Goal: Information Seeking & Learning: Learn about a topic

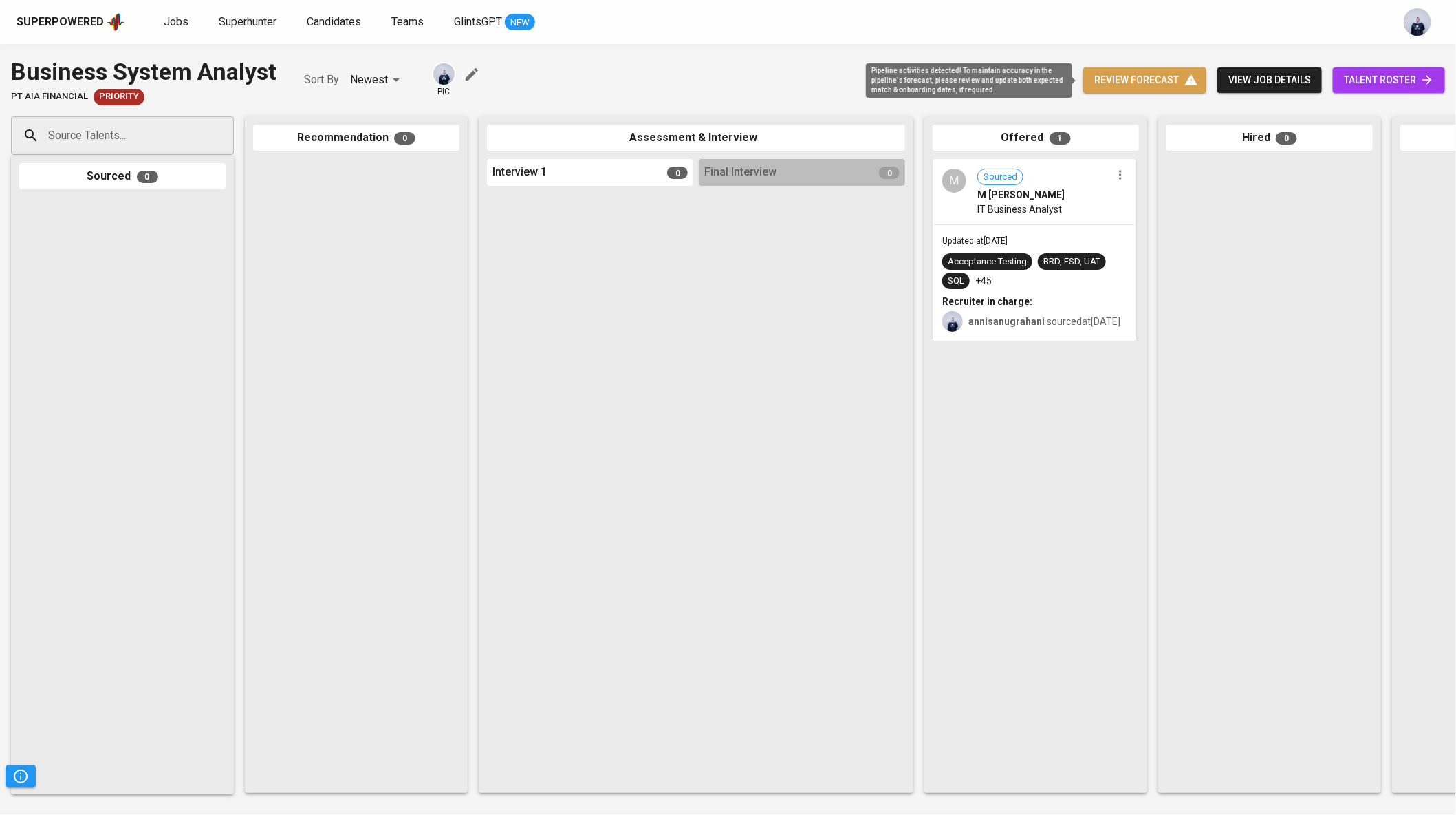
click at [1148, 73] on span "review forecast" at bounding box center [1144, 81] width 101 height 18
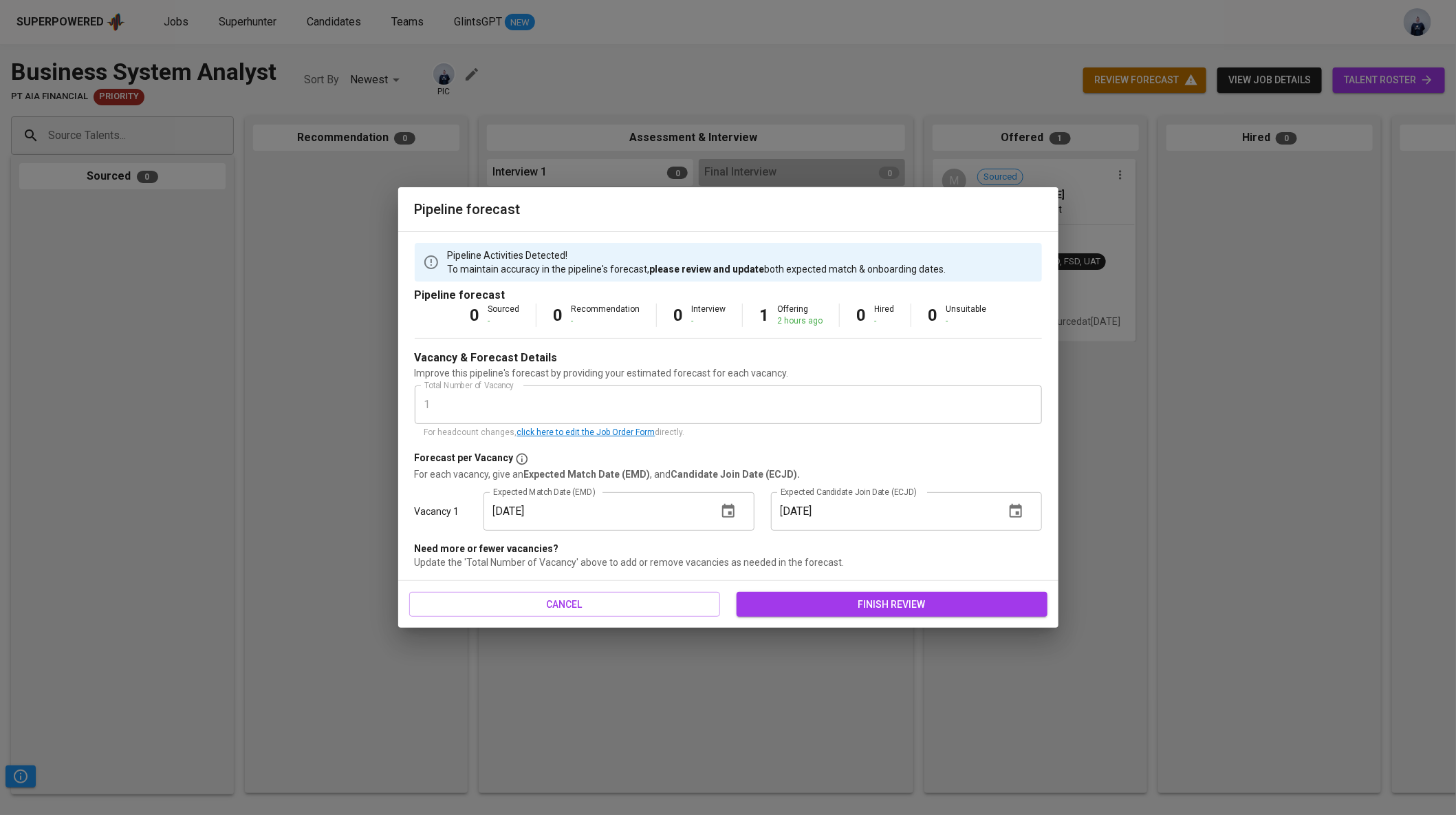
click at [729, 512] on icon "button" at bounding box center [728, 510] width 13 height 14
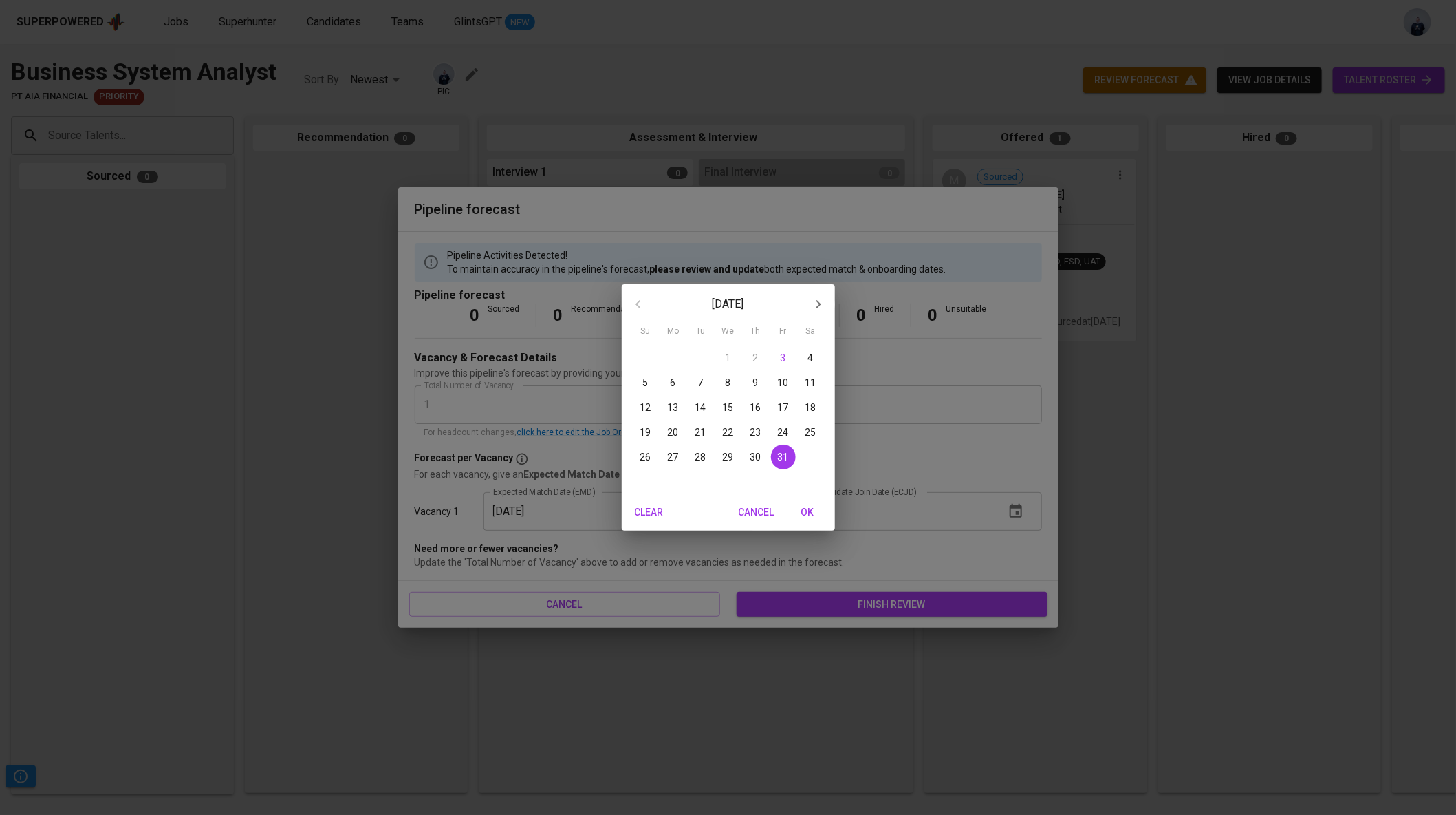
drag, startPoint x: 819, startPoint y: 301, endPoint x: 712, endPoint y: 299, distance: 107.0
click at [712, 299] on div "[DATE]" at bounding box center [728, 303] width 213 height 33
click at [713, 300] on p "[DATE]" at bounding box center [728, 304] width 147 height 17
click at [818, 503] on button "OK" at bounding box center [807, 512] width 44 height 26
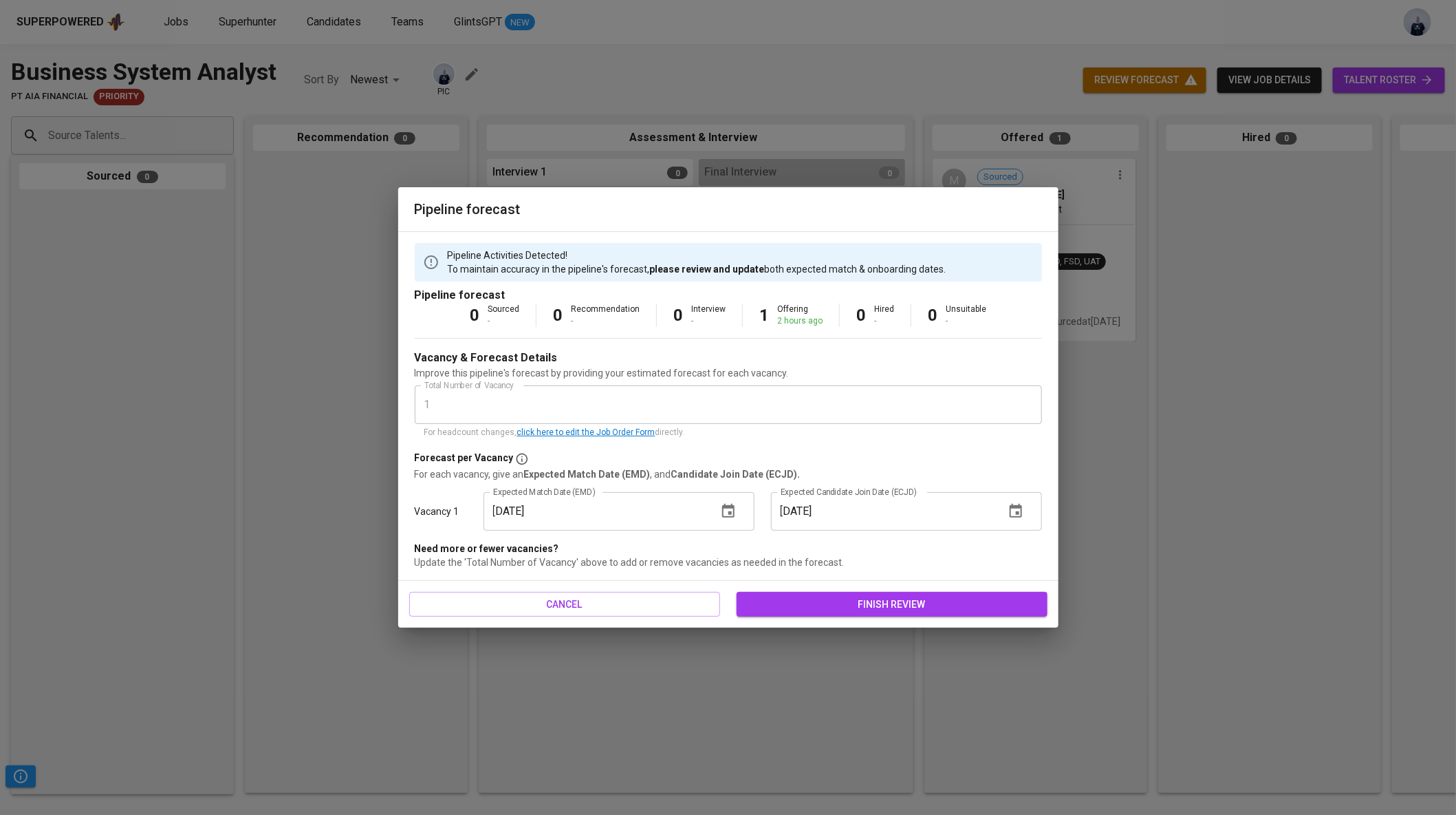
click at [829, 607] on span "finish review" at bounding box center [892, 604] width 289 height 18
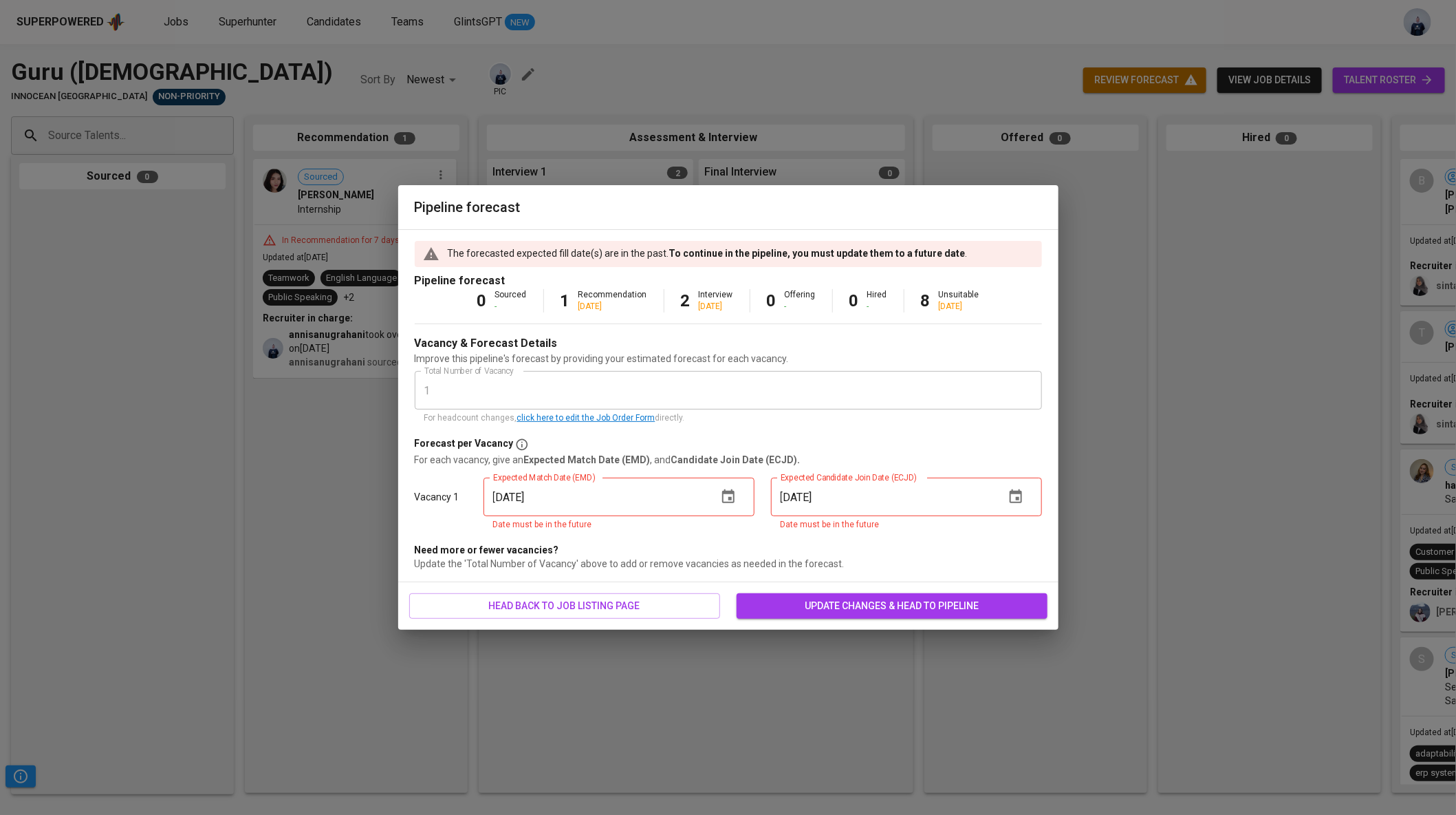
click at [720, 500] on icon "button" at bounding box center [728, 497] width 17 height 17
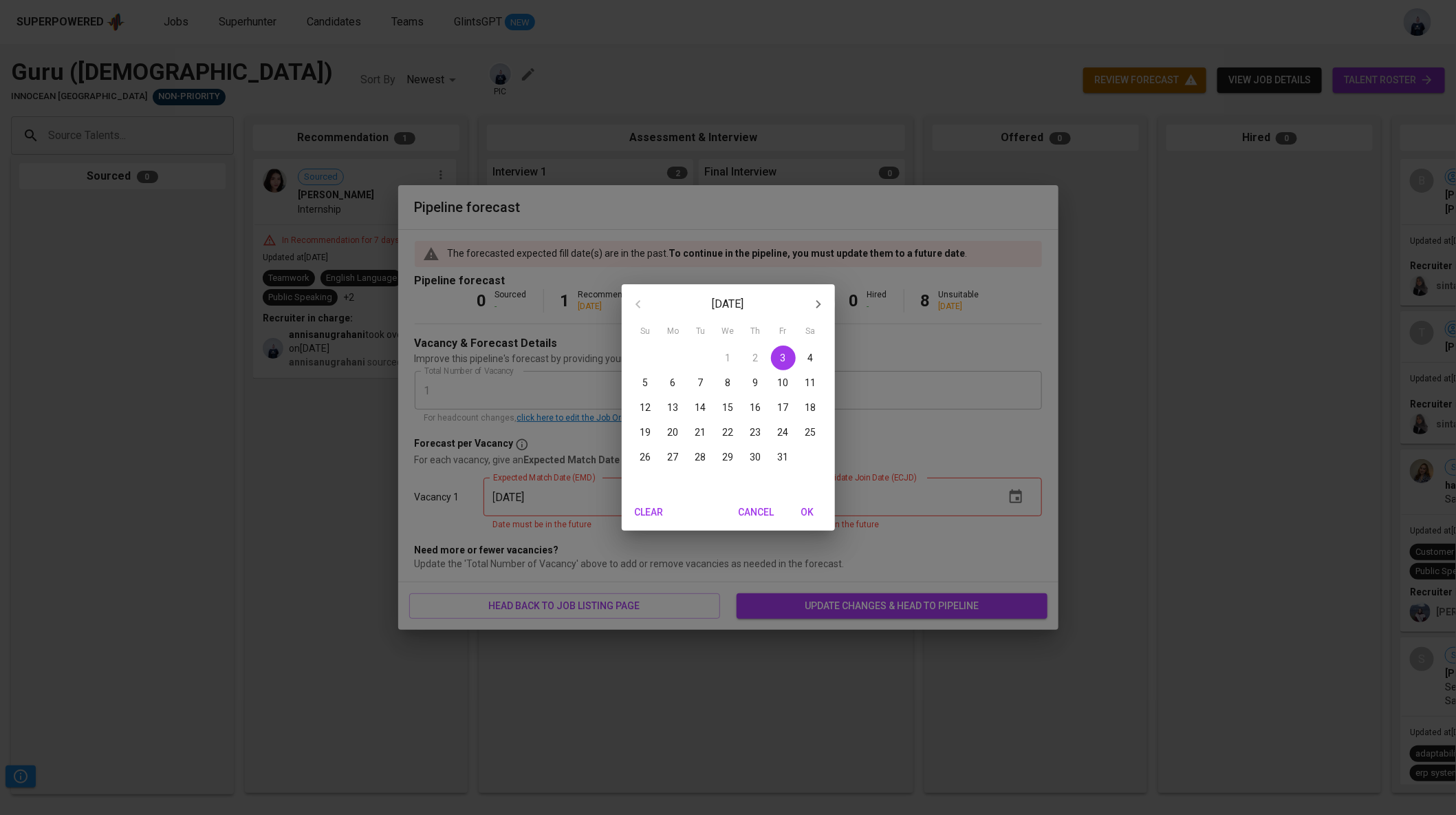
click at [775, 452] on span "31" at bounding box center [783, 457] width 25 height 14
type input "[DATE]"
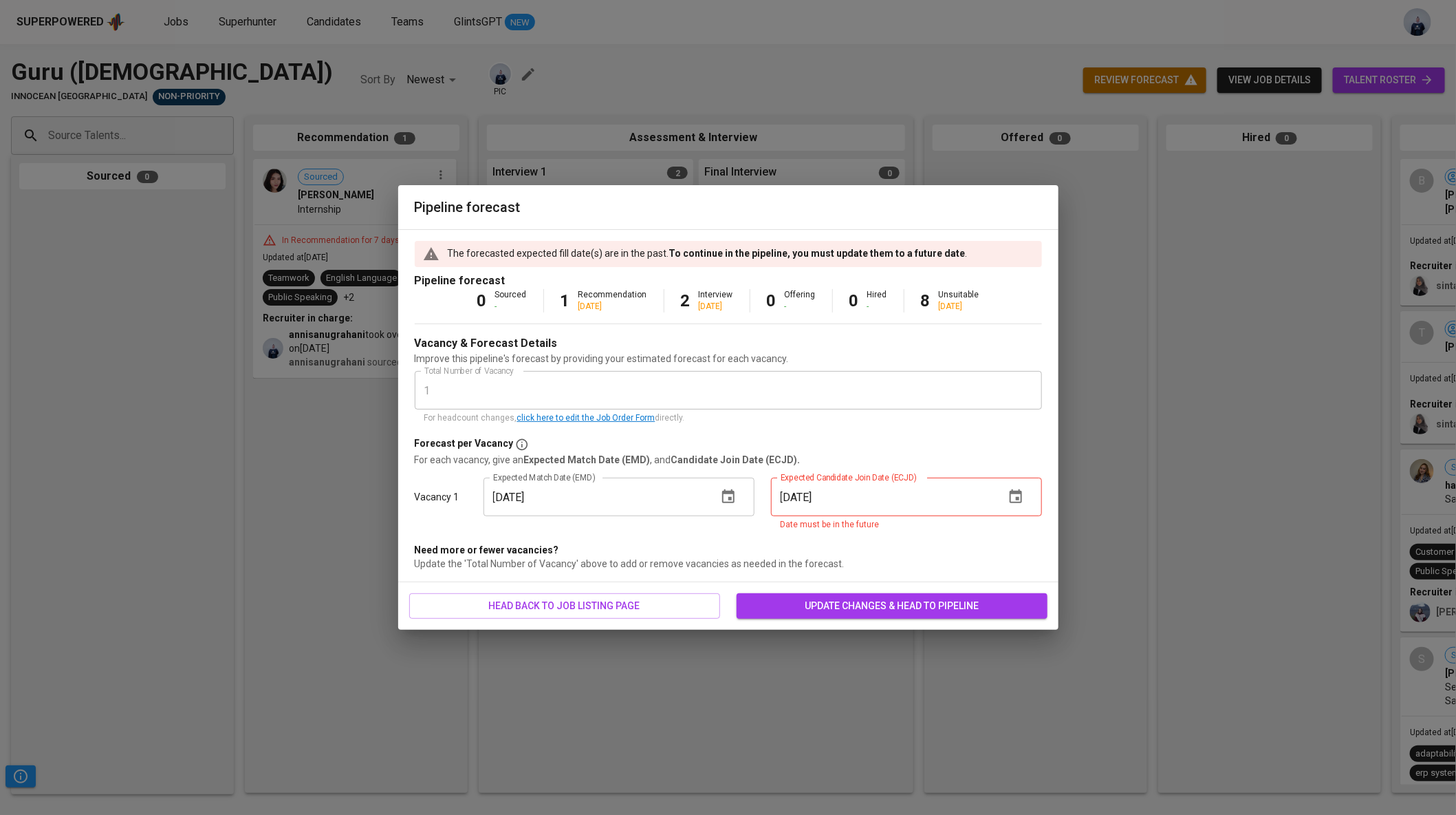
click at [1014, 500] on icon "button" at bounding box center [1016, 497] width 17 height 17
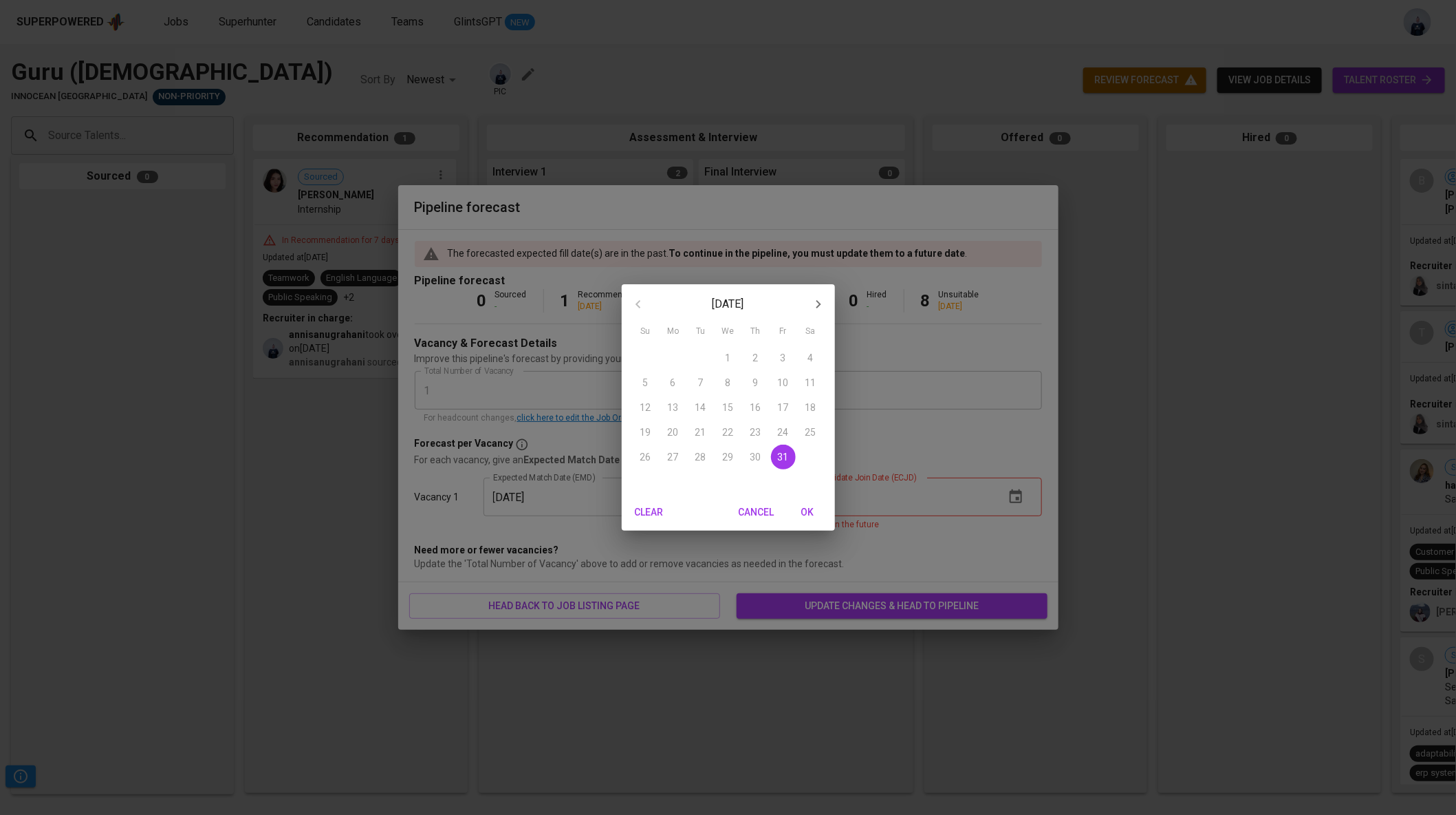
click at [818, 297] on icon "button" at bounding box center [818, 304] width 17 height 17
click at [667, 382] on span "3" at bounding box center [673, 382] width 25 height 14
type input "11/03/2025"
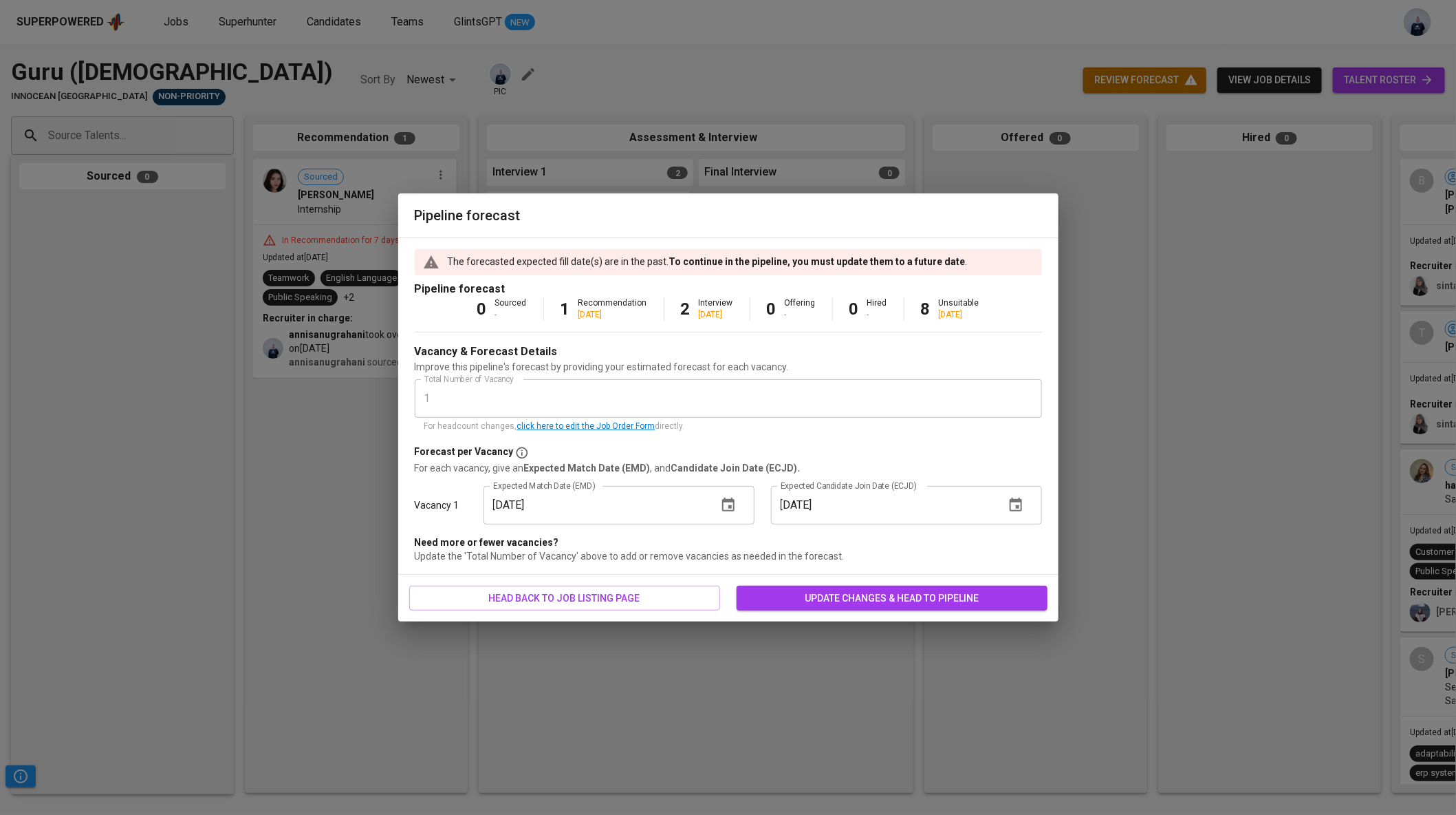
click at [807, 595] on span "update changes & head to pipeline" at bounding box center [892, 599] width 289 height 18
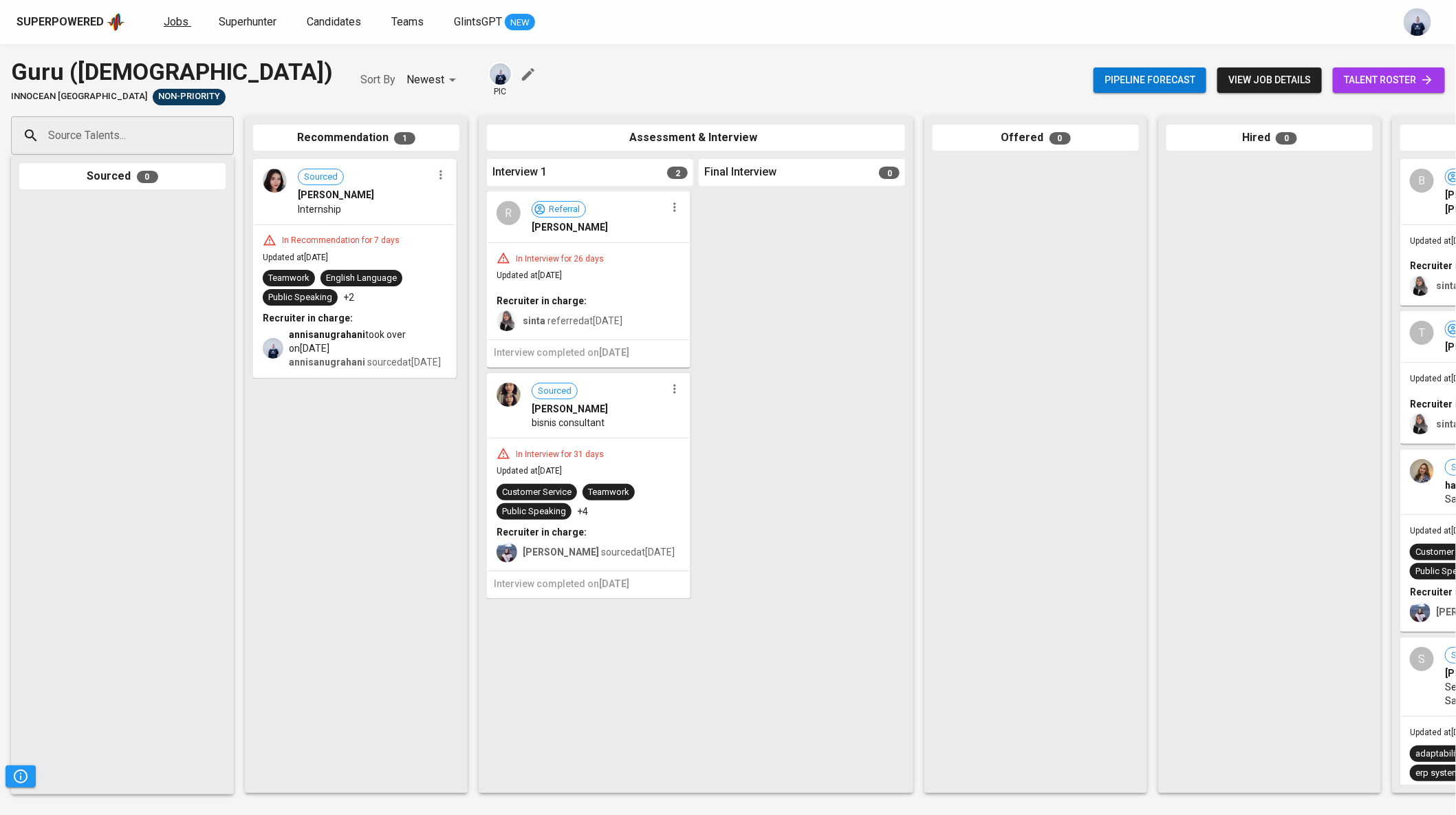
click at [167, 25] on span "Jobs" at bounding box center [176, 22] width 25 height 13
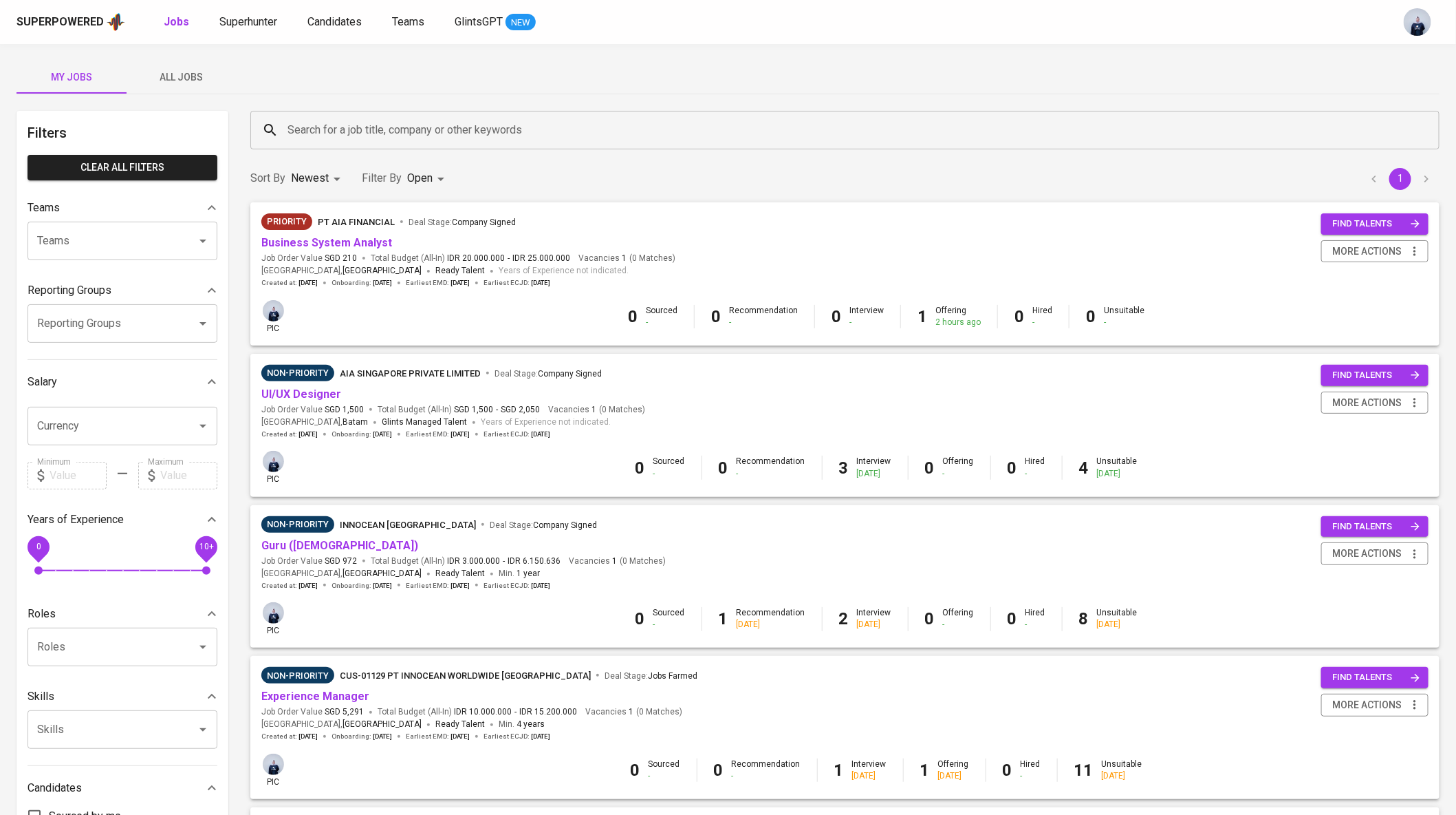
scroll to position [91, 0]
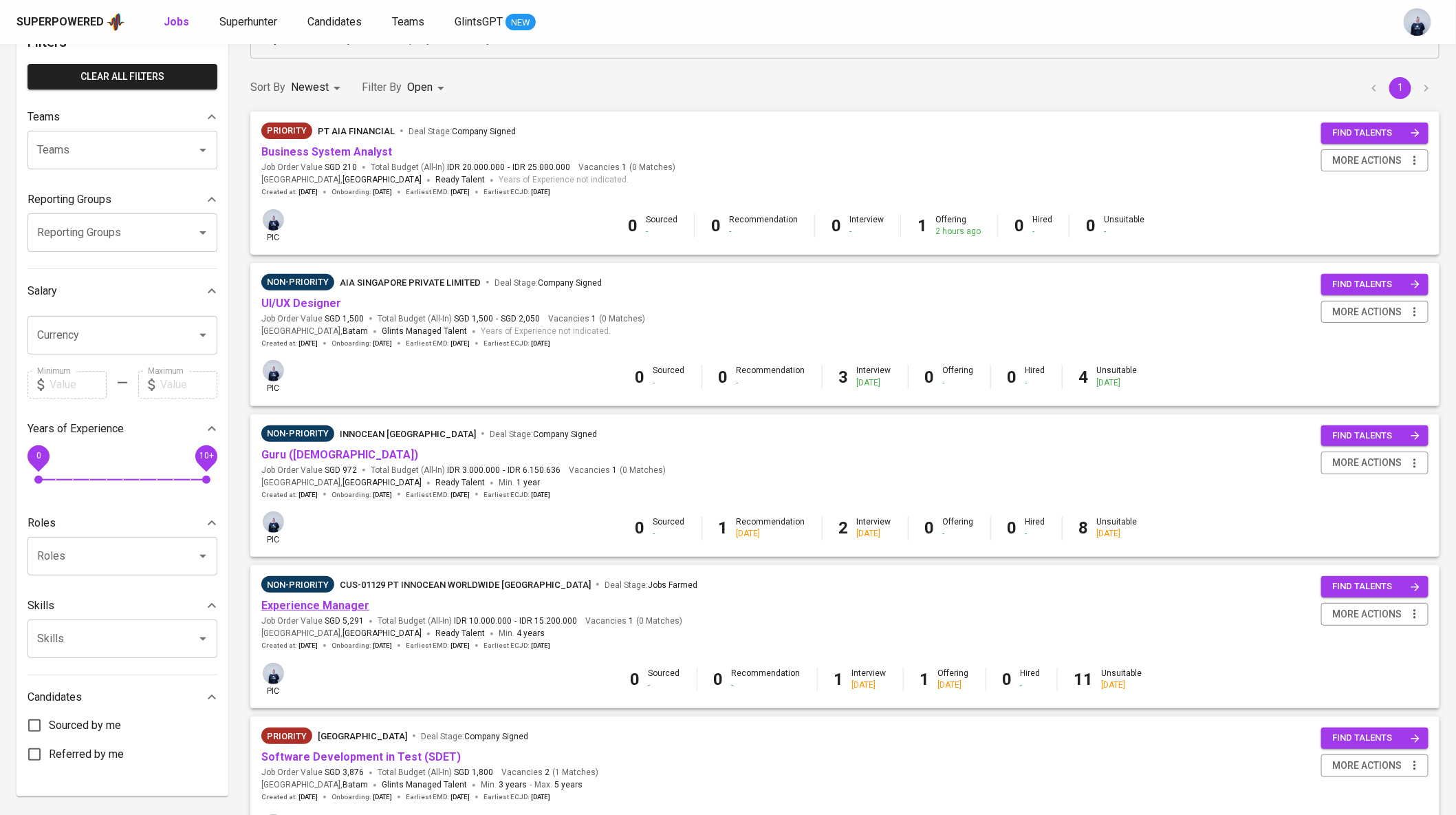
click at [294, 607] on link "Experience Manager" at bounding box center [315, 605] width 108 height 13
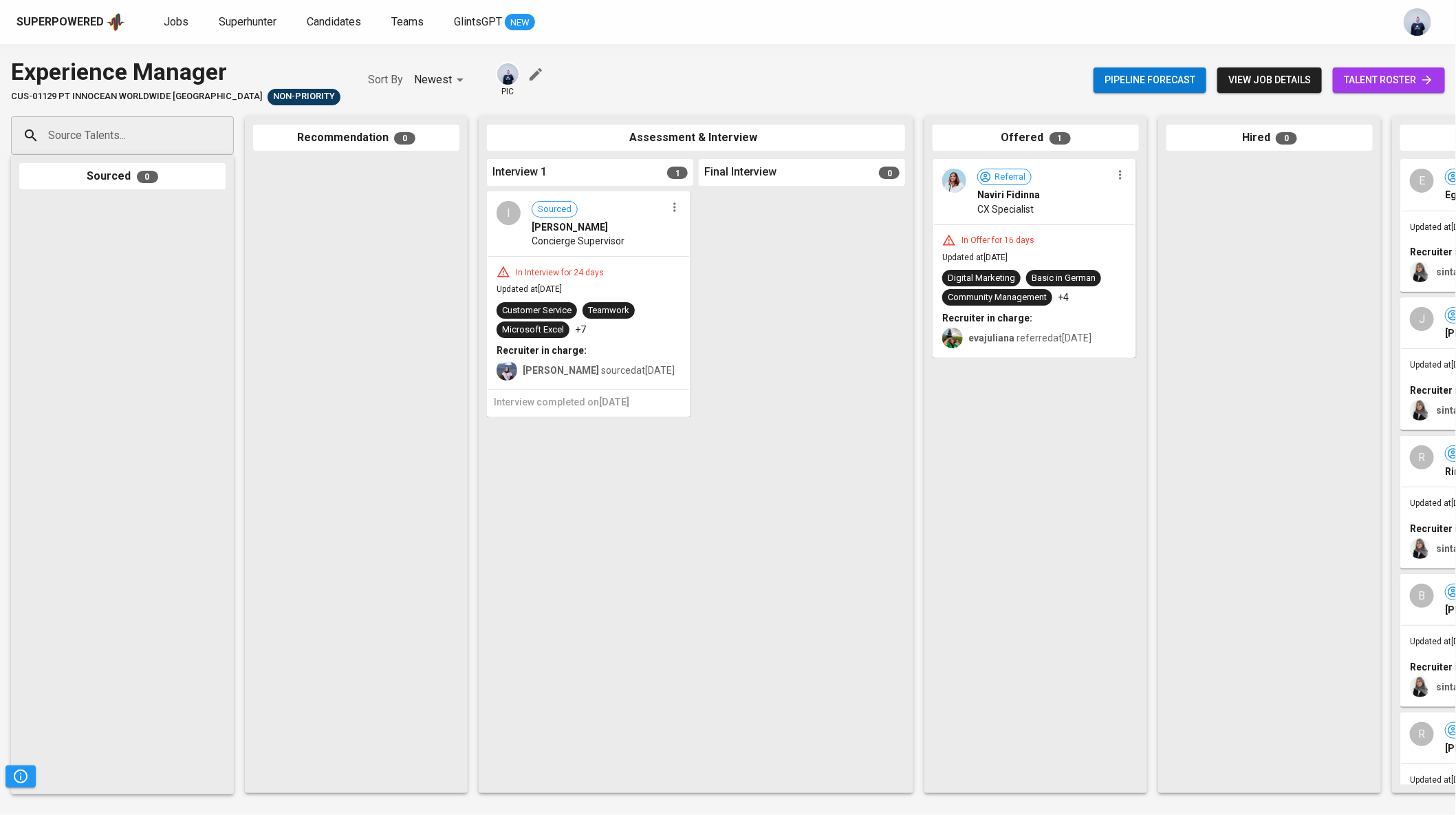
click at [1048, 212] on div "CX Specialist" at bounding box center [1044, 208] width 134 height 14
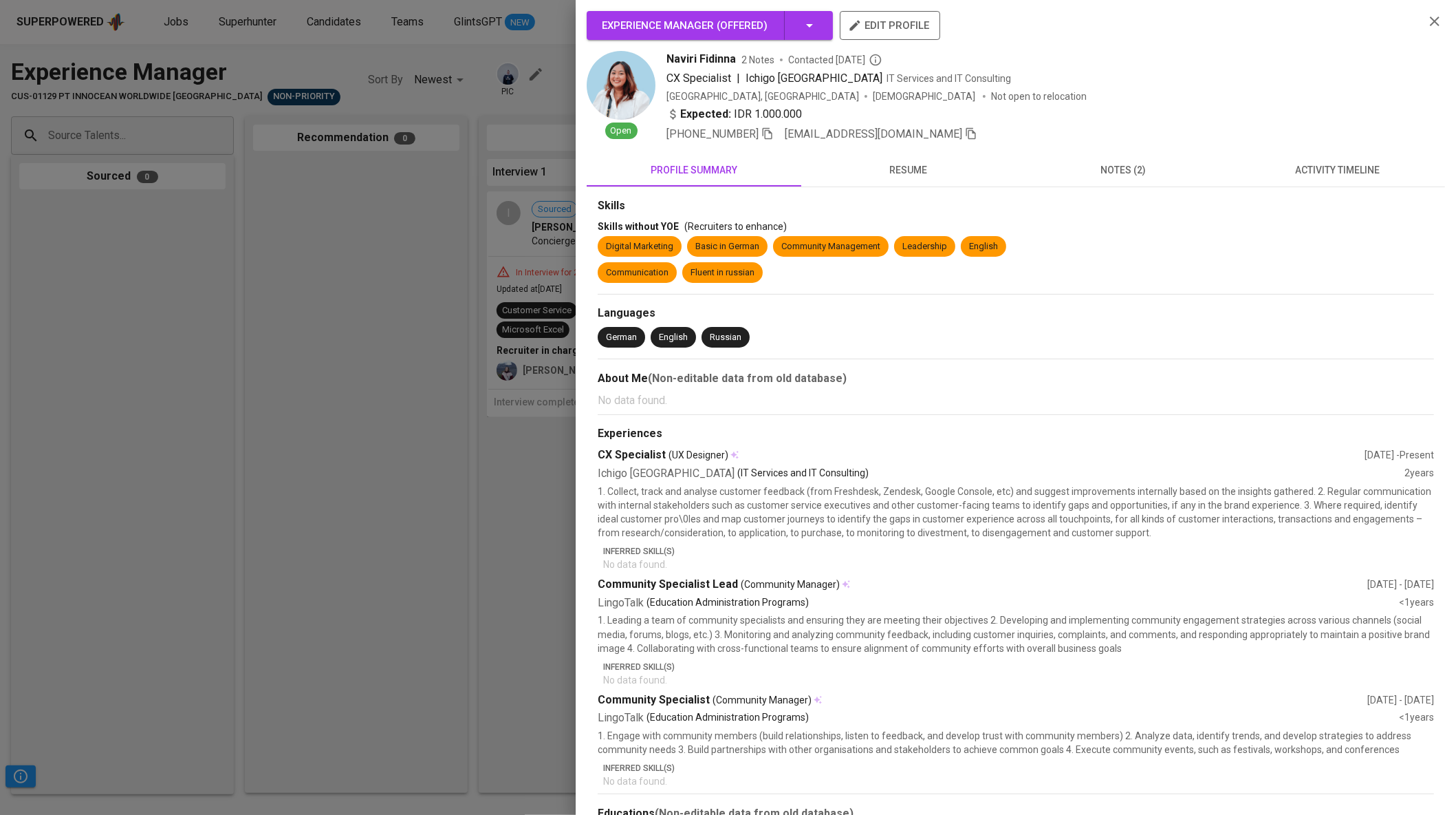
click at [1357, 167] on span "activity timeline" at bounding box center [1337, 171] width 198 height 18
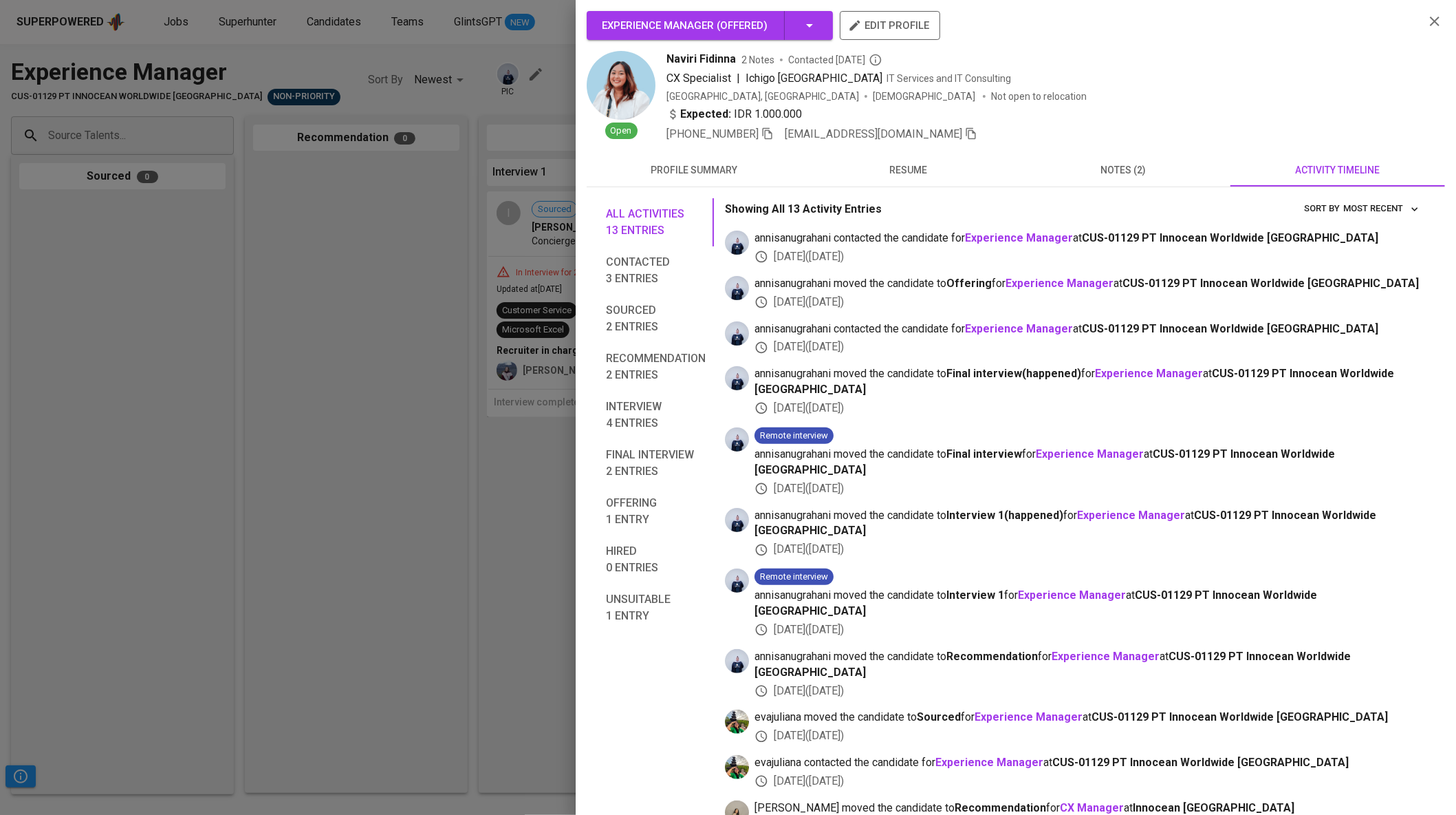
click at [461, 320] on div at bounding box center [728, 407] width 1456 height 815
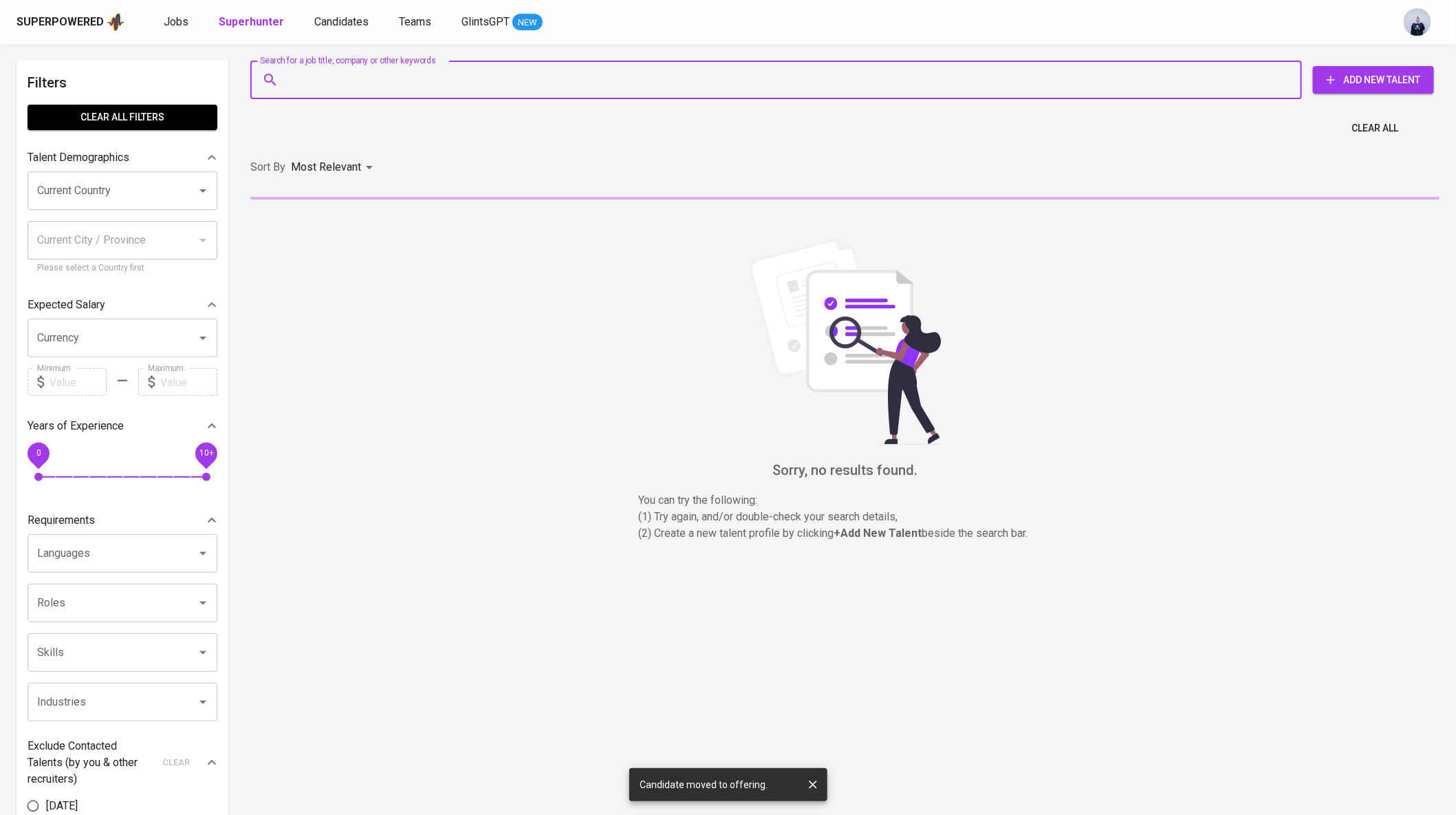
click at [420, 73] on input "Search for a job title, company or other keywords" at bounding box center [779, 80] width 991 height 26
paste input "nadiapangestika03@gmail.com"
type input "nadiapangestika03@gmail.com"
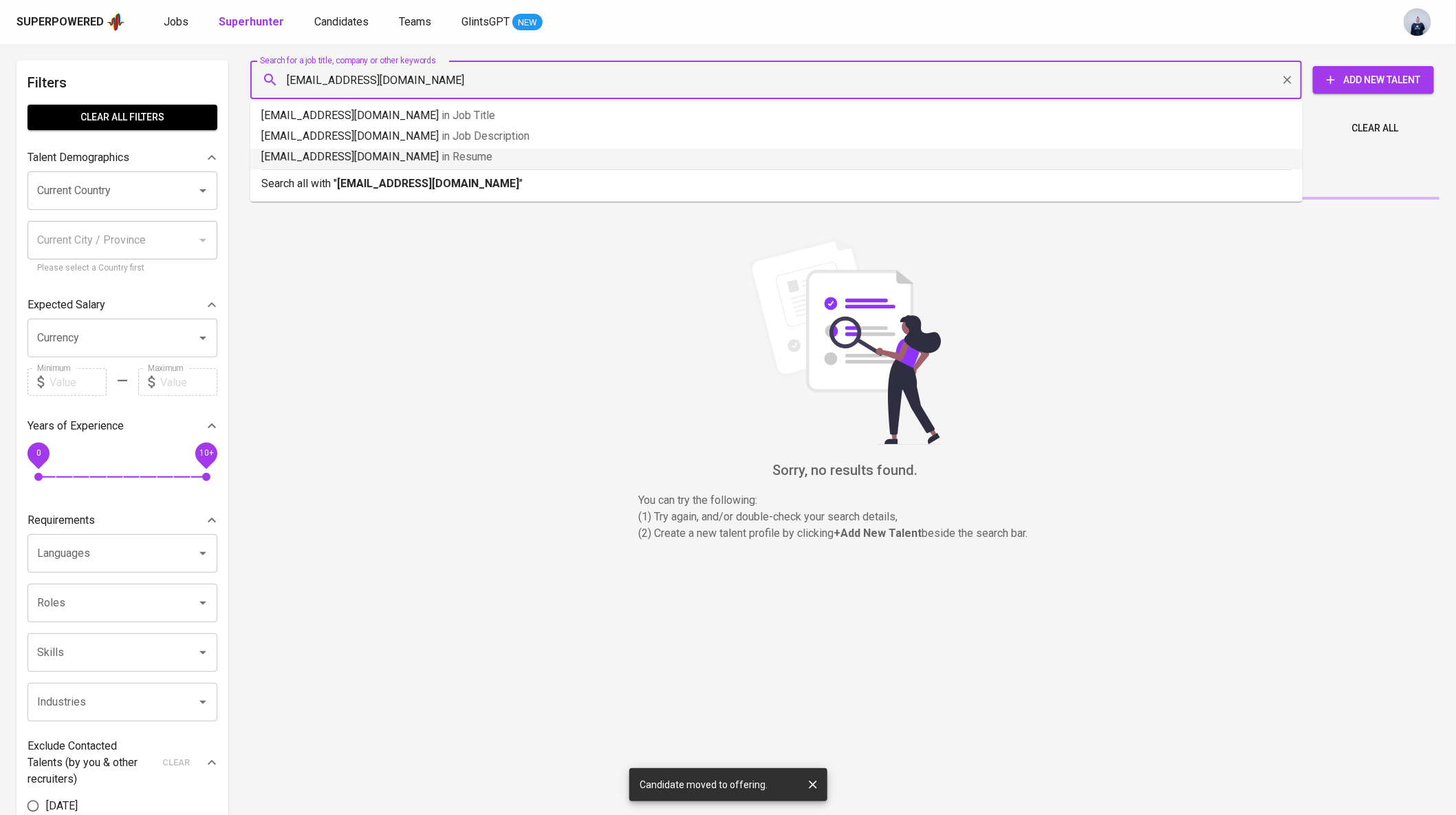
click at [344, 192] on li "Search all with " nadiapangestika03@gmail.com "" at bounding box center [776, 183] width 1052 height 27
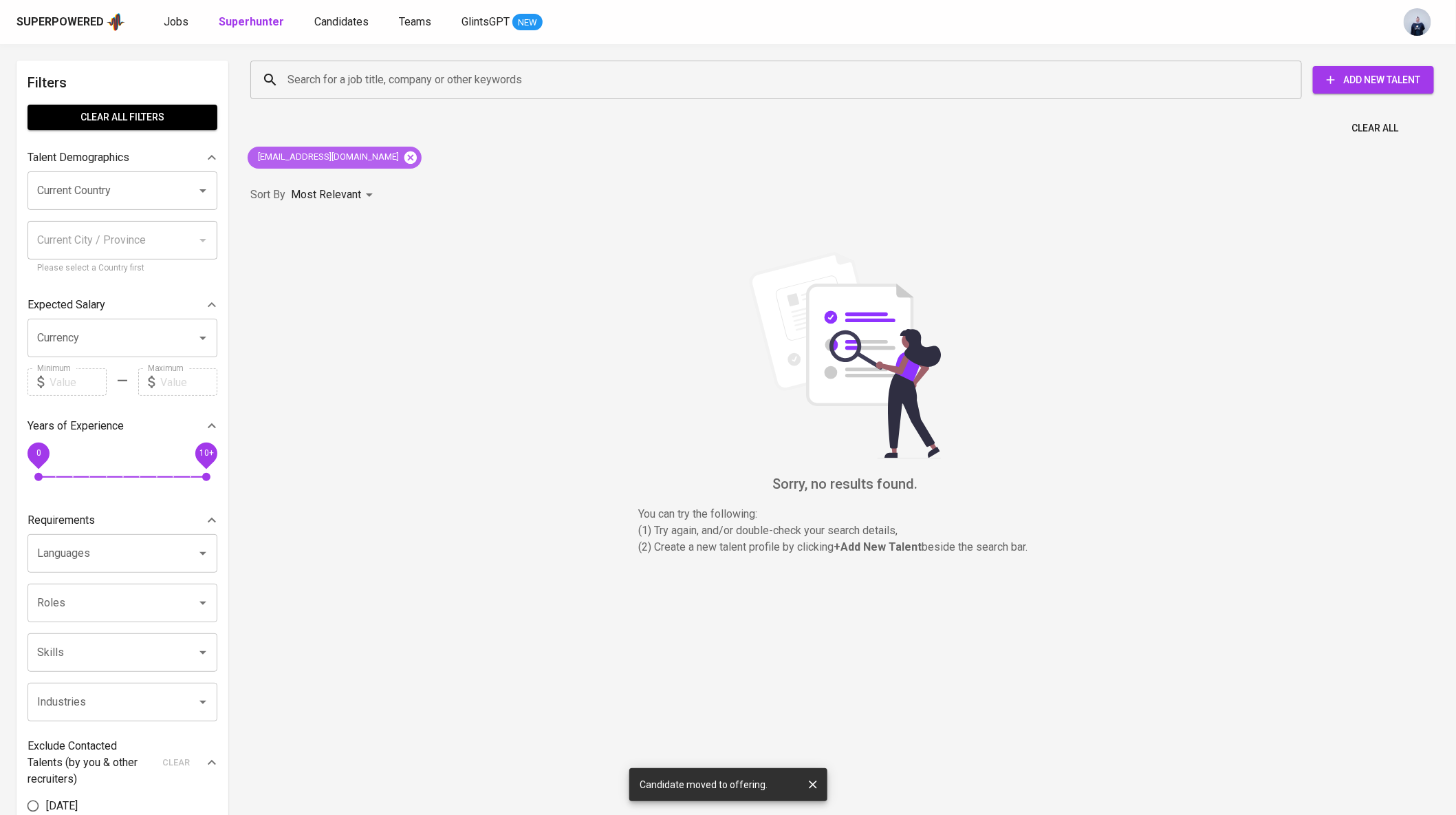
click at [403, 157] on icon at bounding box center [410, 157] width 15 height 15
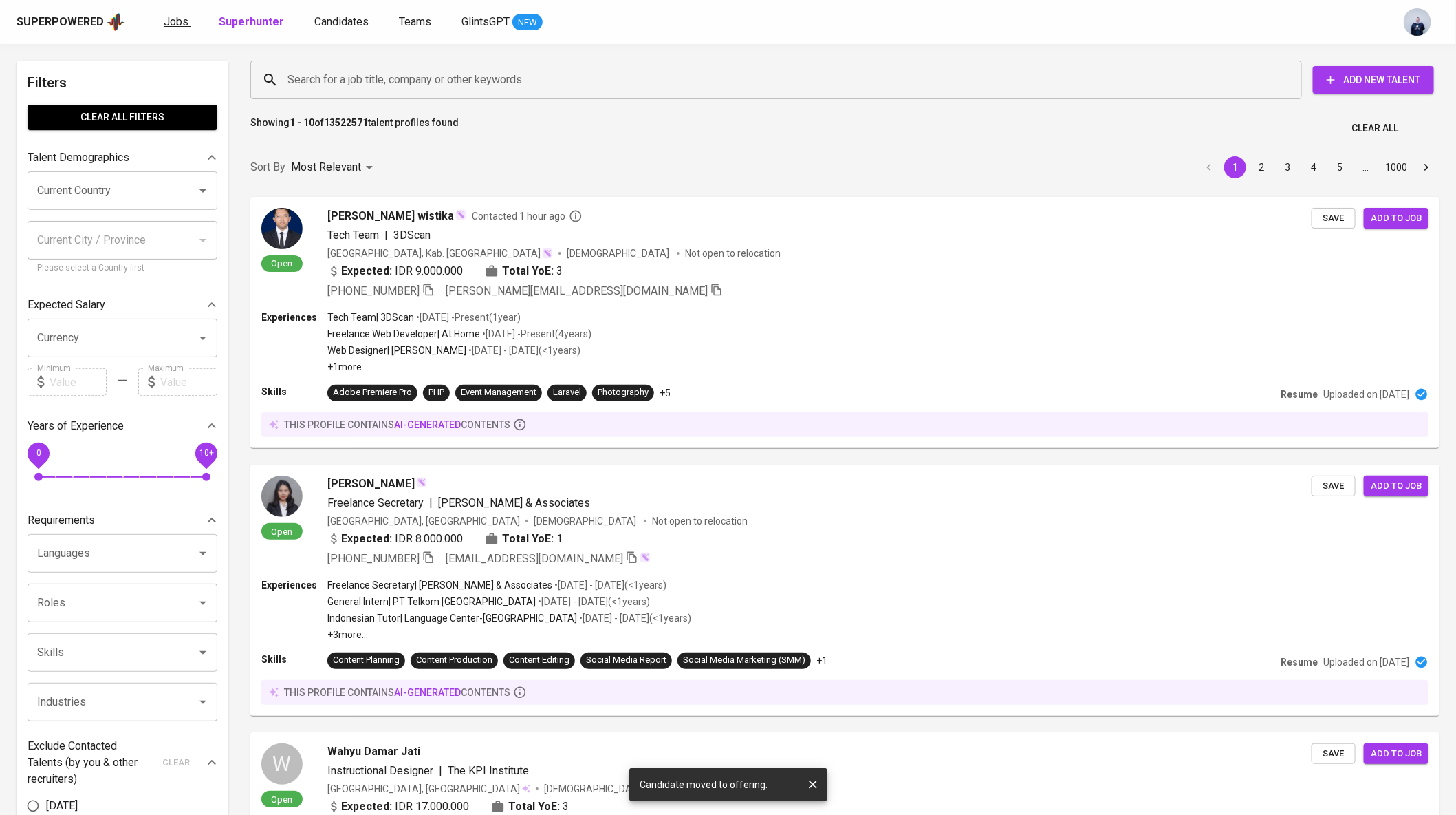
click at [172, 20] on span "Jobs" at bounding box center [176, 22] width 25 height 13
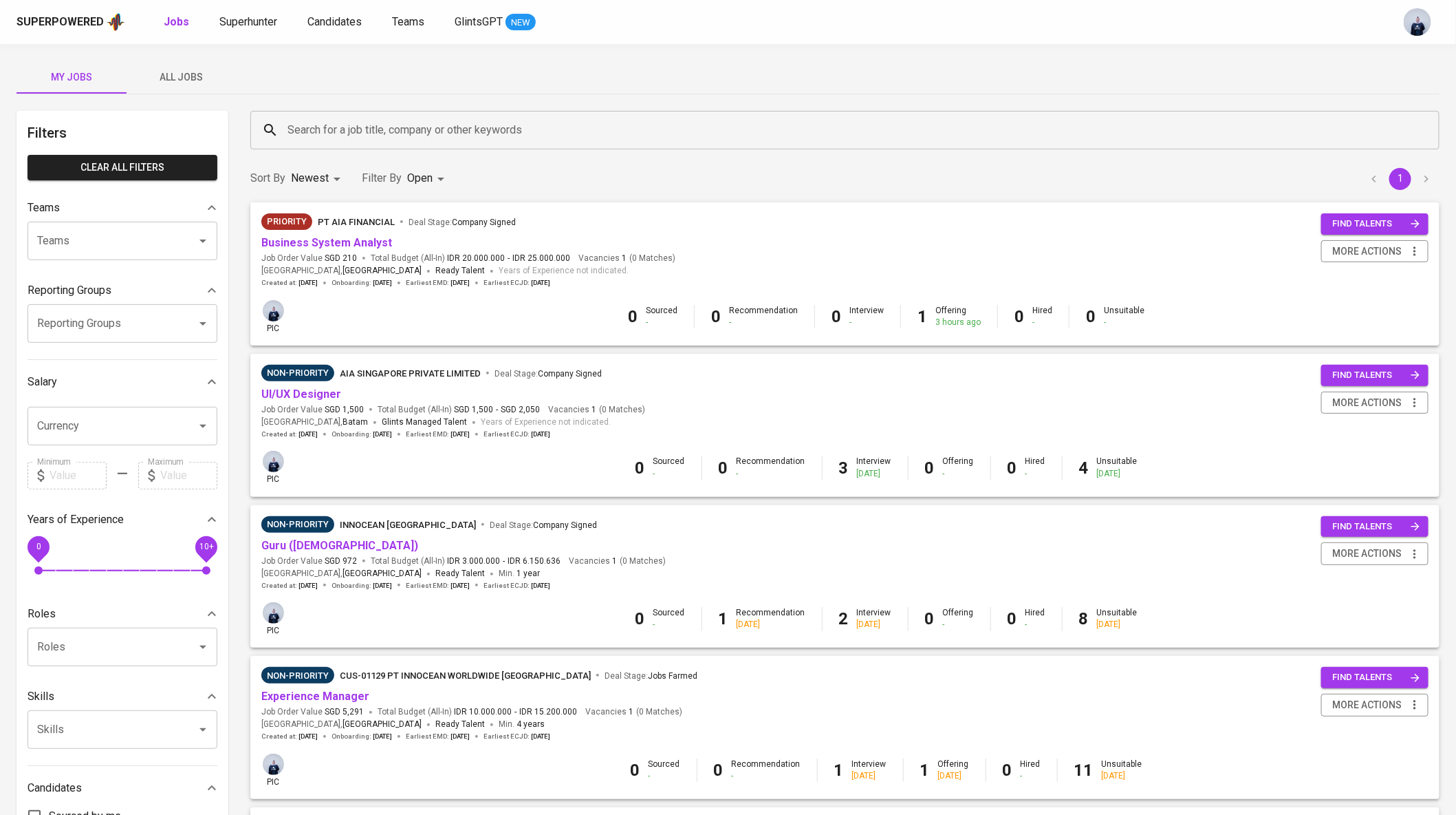
click at [318, 131] on input "Search for a job title, company or other keywords" at bounding box center [848, 130] width 1128 height 26
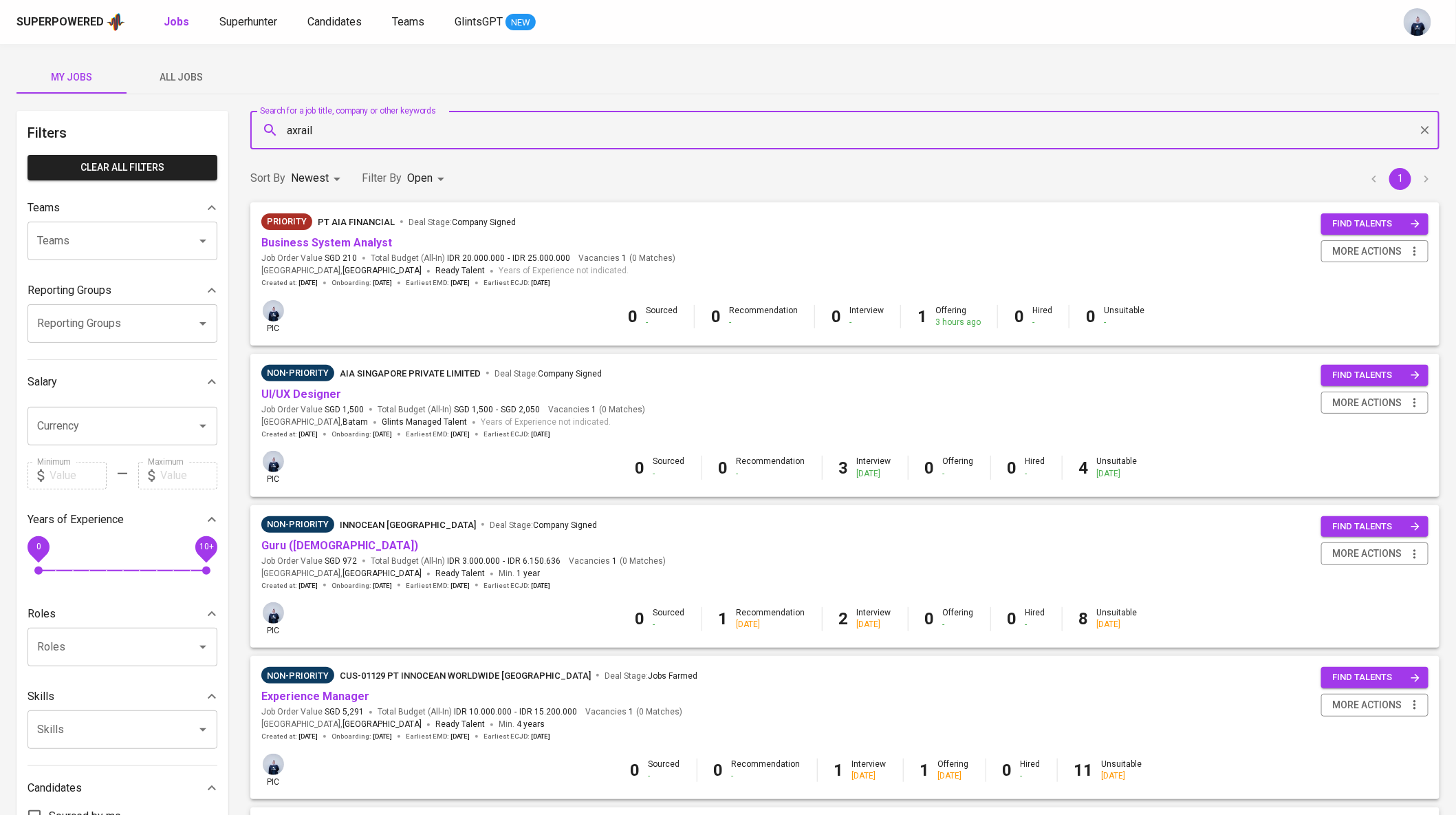
type input "axrail"
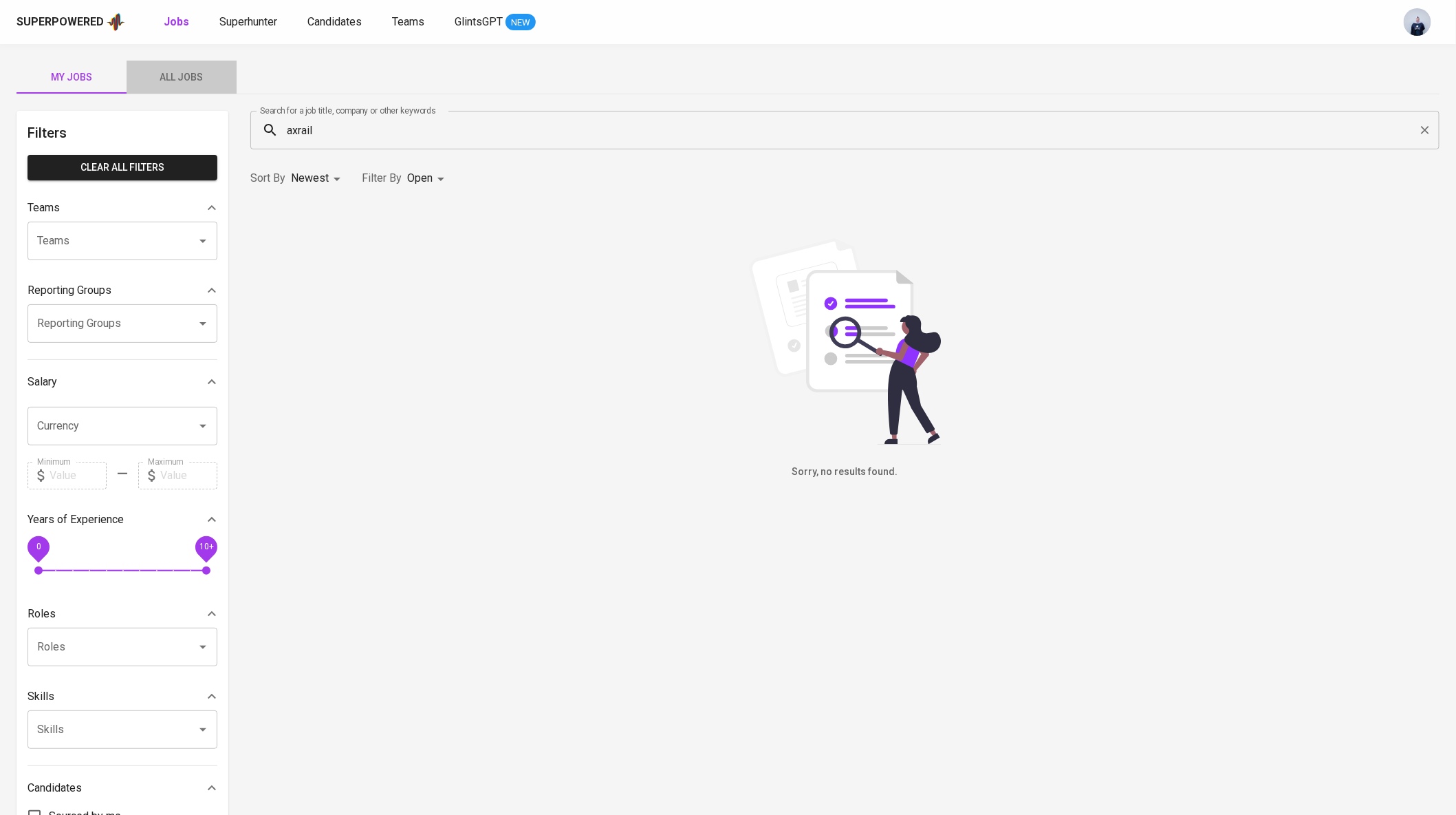
click at [164, 77] on span "All Jobs" at bounding box center [181, 77] width 93 height 18
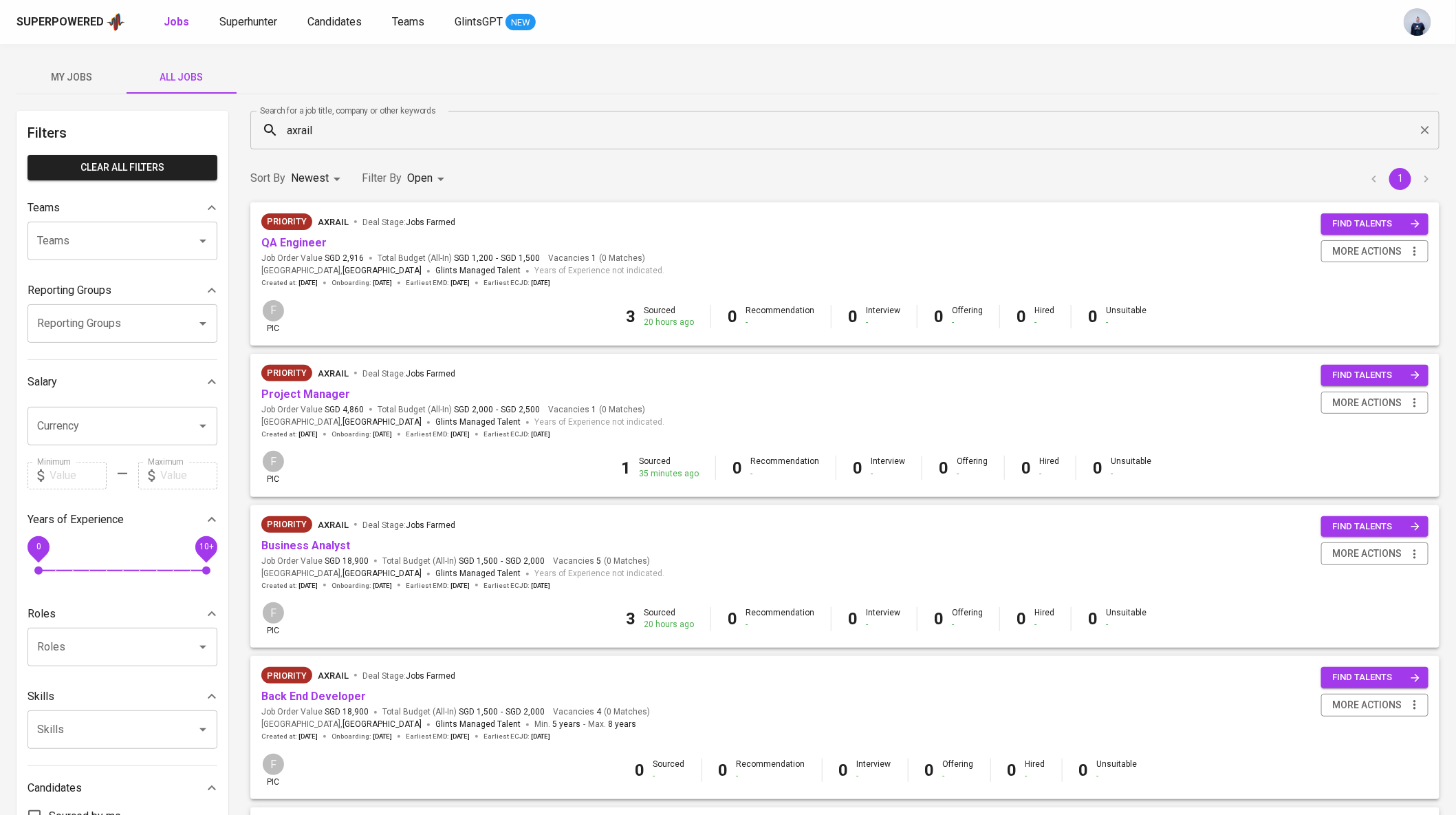
scroll to position [13, 0]
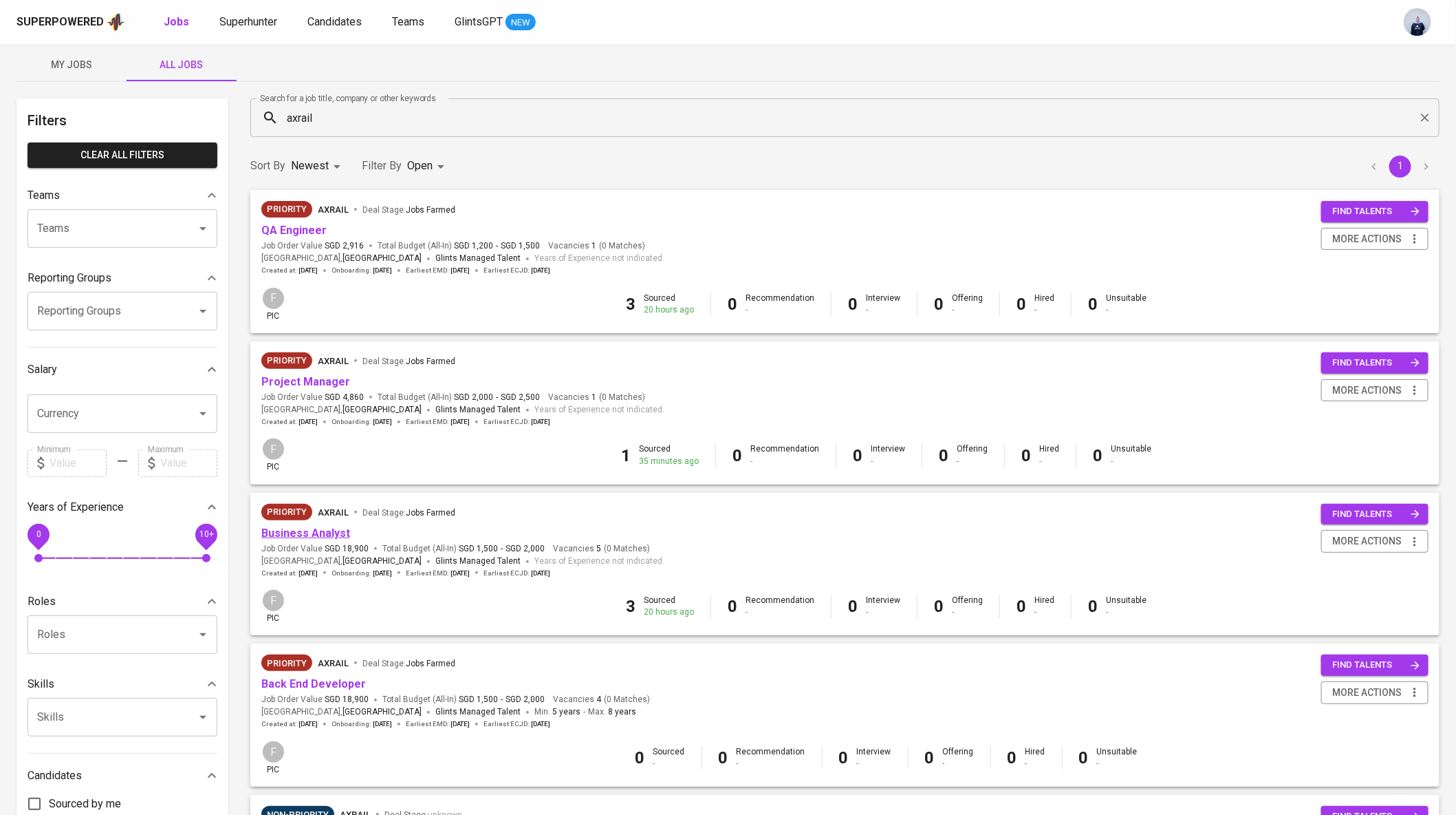
click at [291, 535] on link "Business Analyst" at bounding box center [306, 532] width 89 height 13
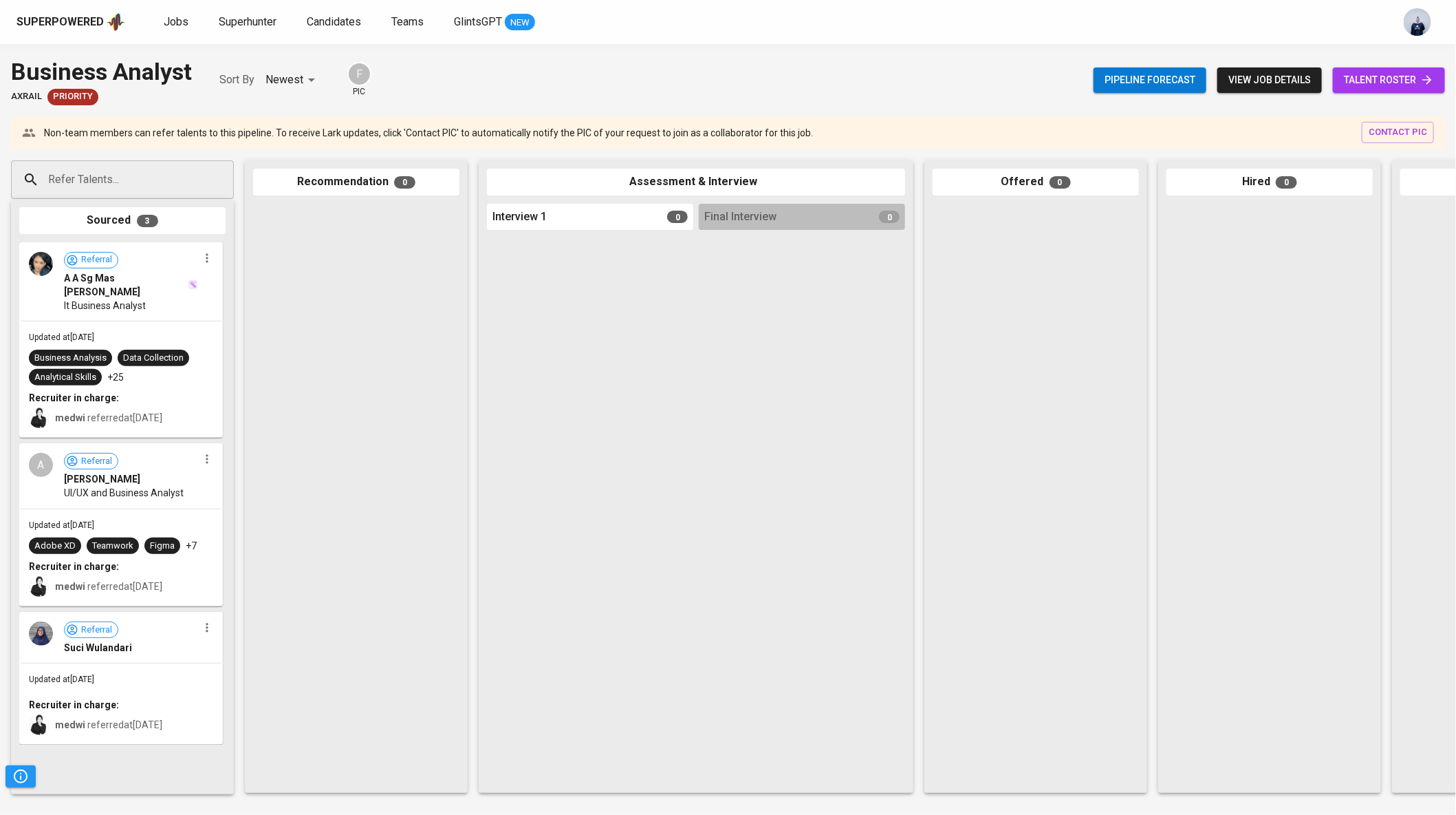
click at [1290, 81] on span "view job details" at bounding box center [1269, 81] width 82 height 18
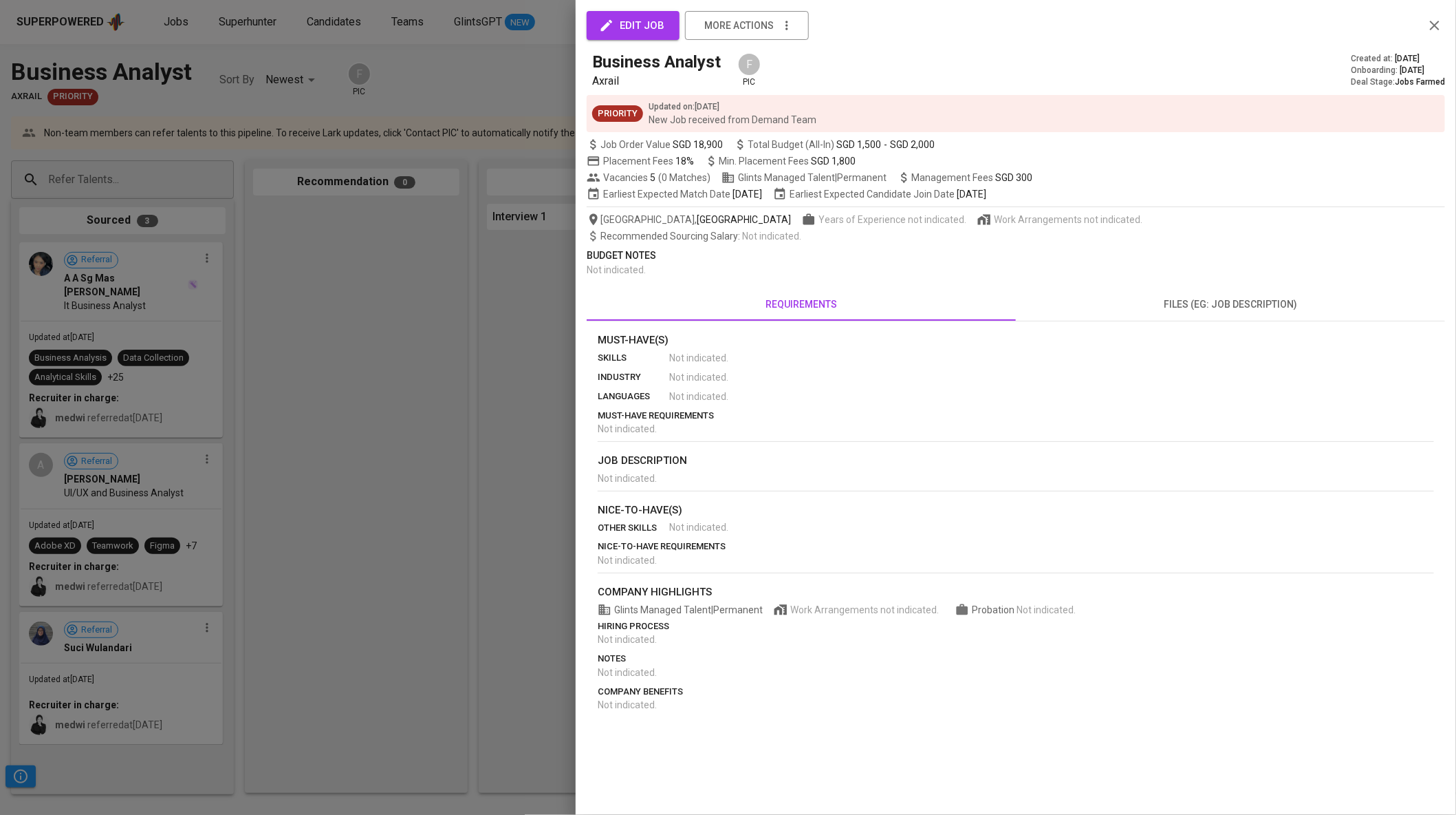
click at [495, 152] on div at bounding box center [728, 407] width 1456 height 815
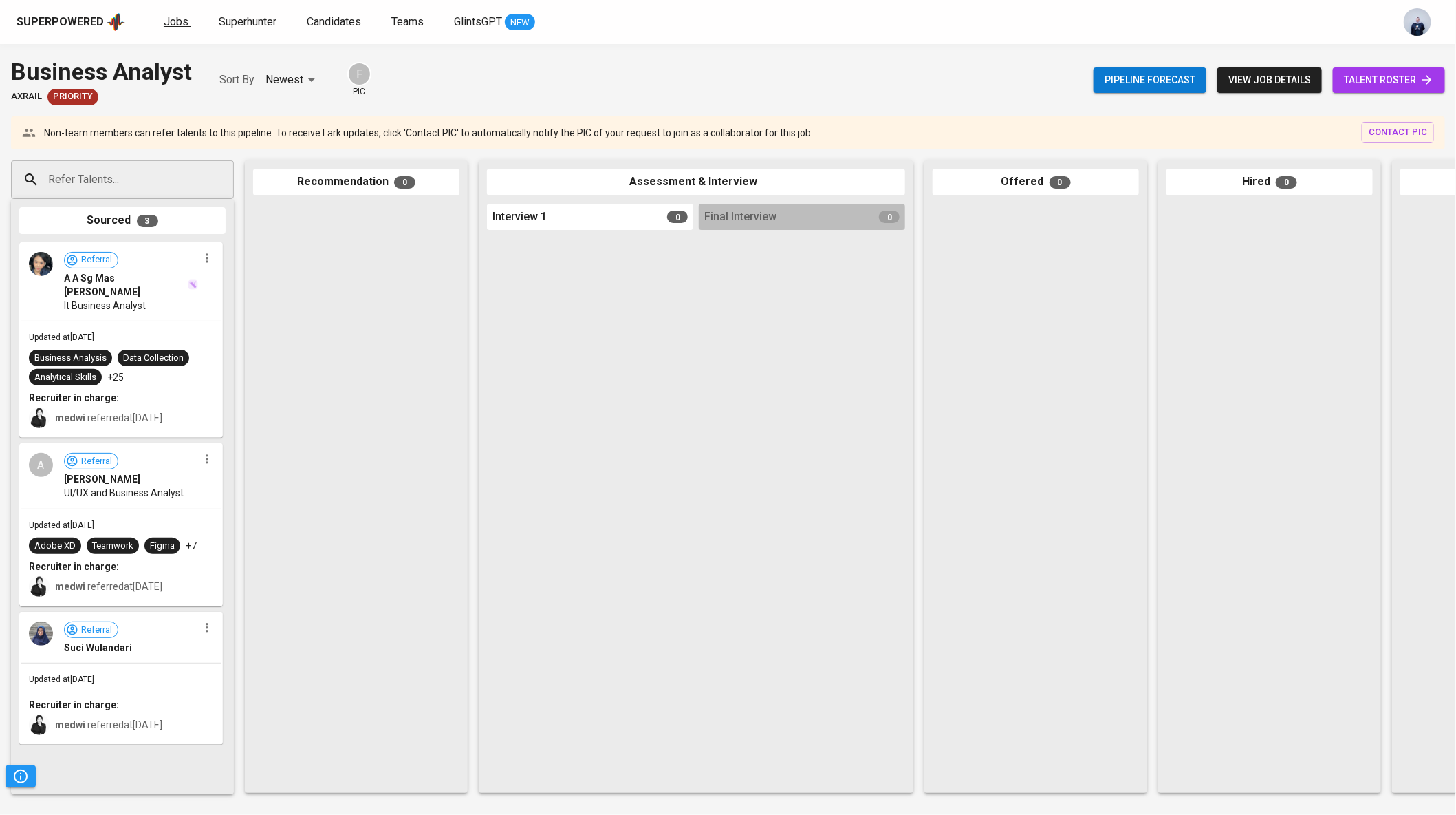
click at [178, 24] on span "Jobs" at bounding box center [176, 22] width 25 height 13
